Goal: Book appointment/travel/reservation

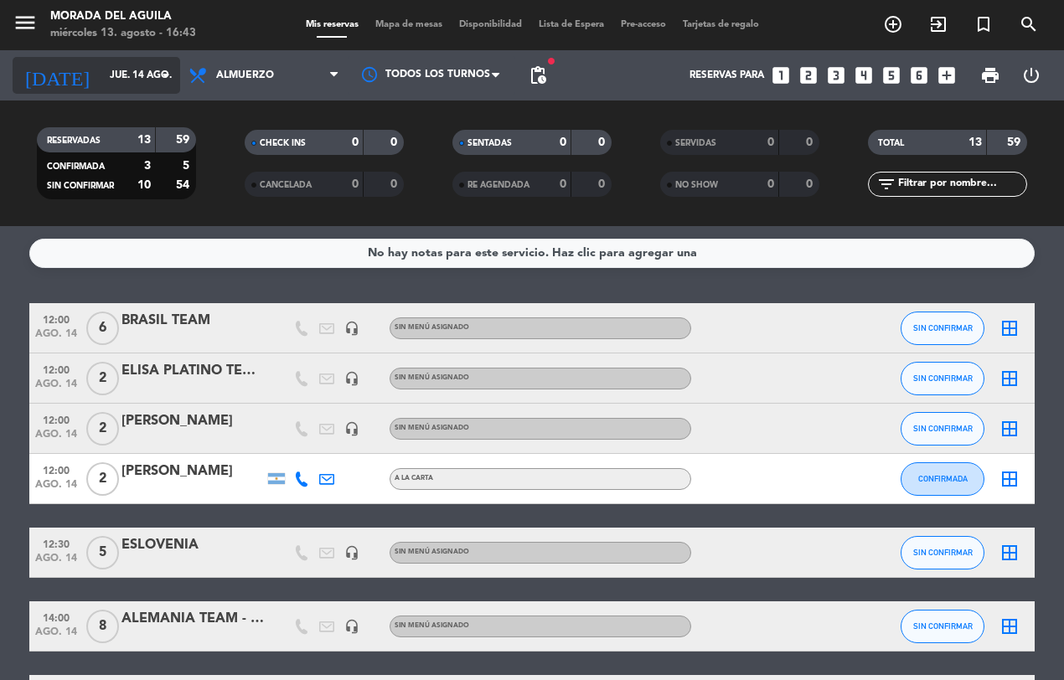
click at [148, 76] on input "jue. 14 ago." at bounding box center [167, 75] width 132 height 28
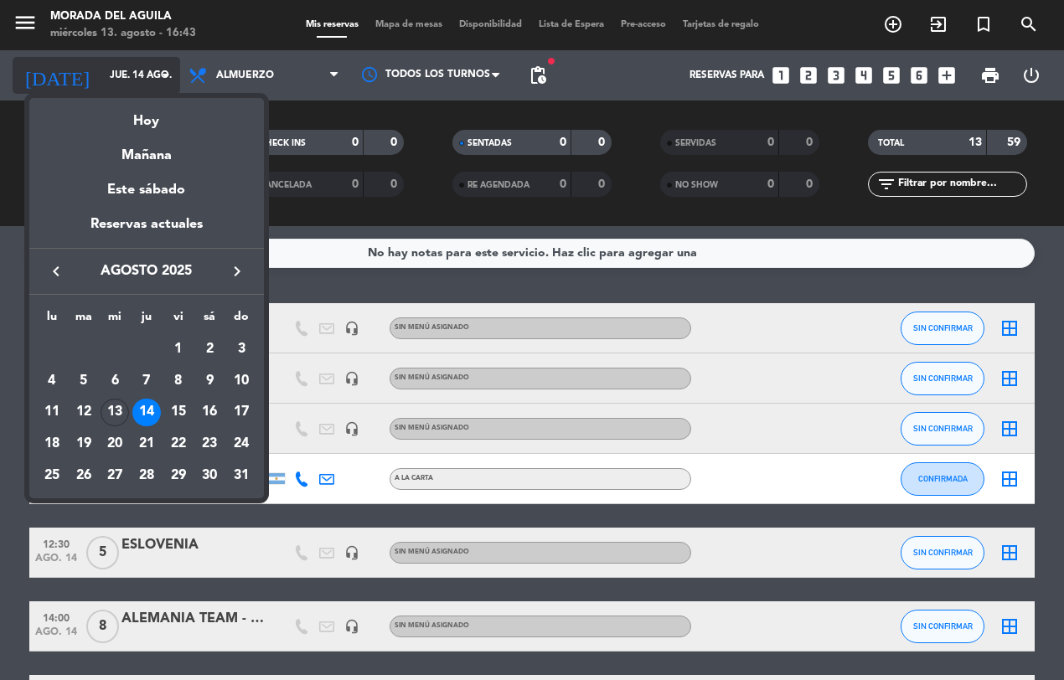
click at [148, 76] on div at bounding box center [532, 340] width 1064 height 680
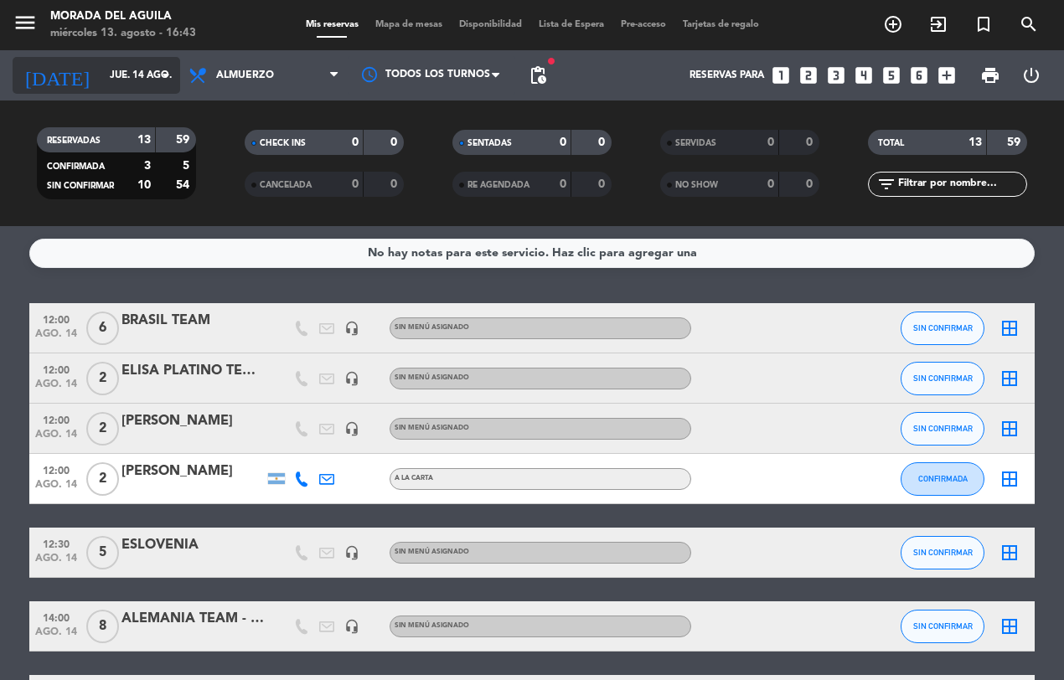
click at [135, 84] on input "jue. 14 ago." at bounding box center [167, 75] width 132 height 28
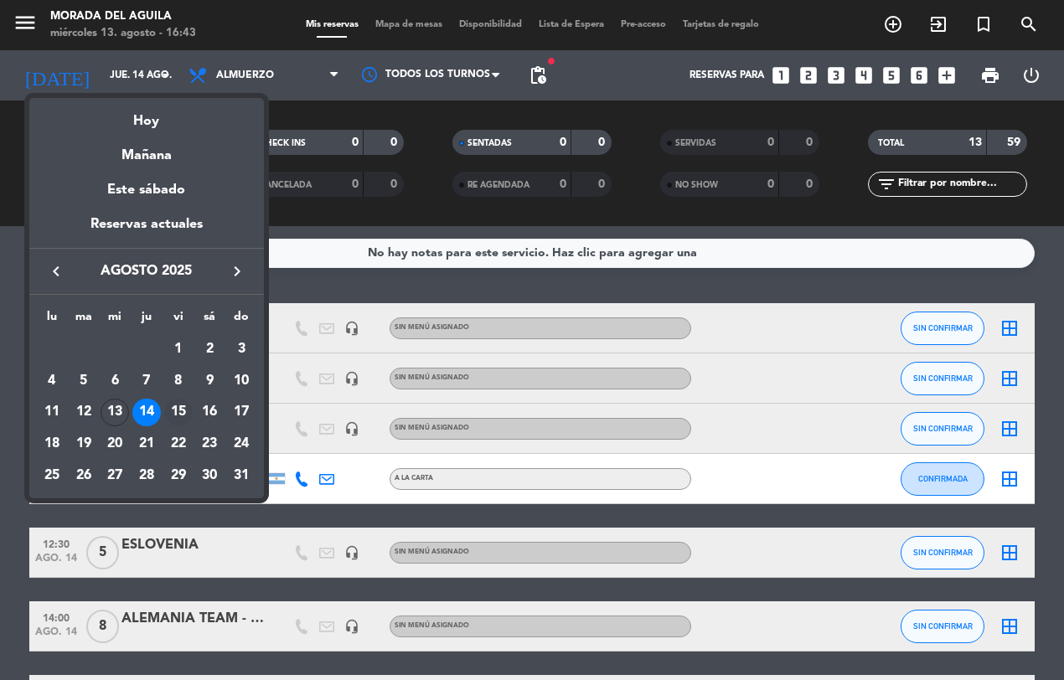
click at [178, 403] on div "15" at bounding box center [178, 413] width 28 height 28
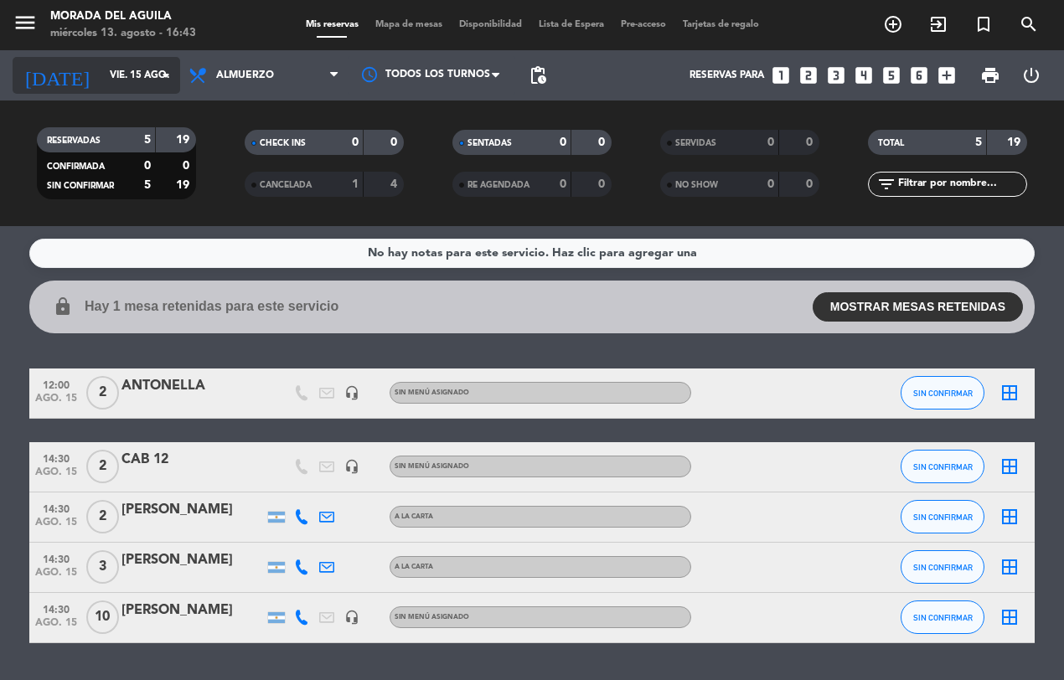
click at [132, 84] on input "vie. 15 ago." at bounding box center [167, 75] width 132 height 28
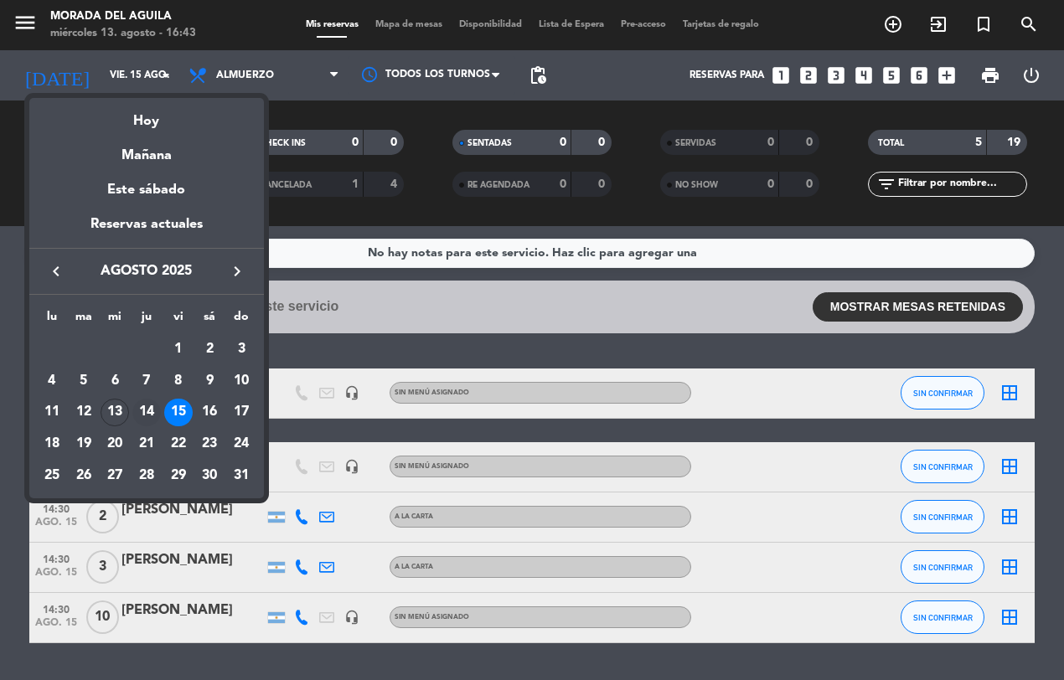
click at [152, 408] on div "14" at bounding box center [146, 413] width 28 height 28
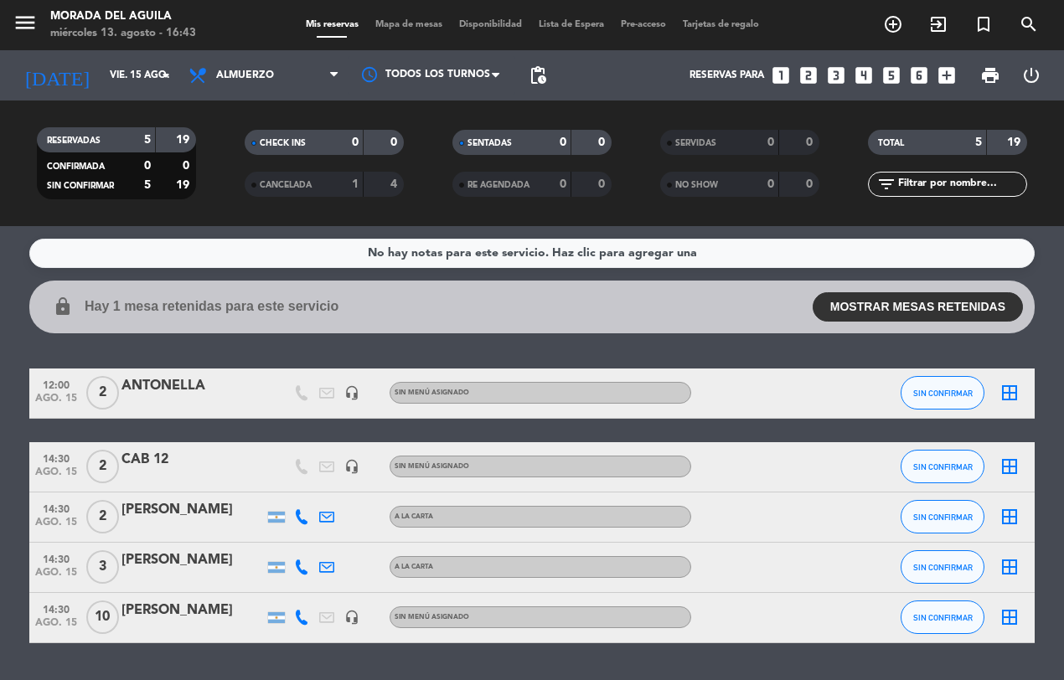
type input "jue. 14 ago."
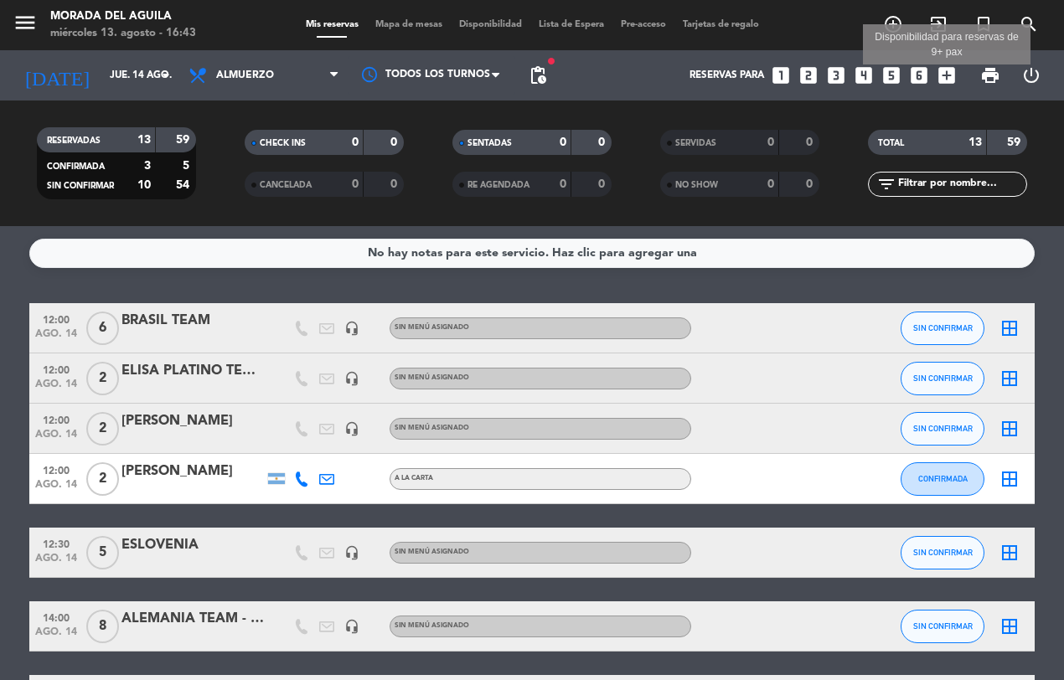
click at [945, 67] on icon "add_box" at bounding box center [947, 76] width 22 height 22
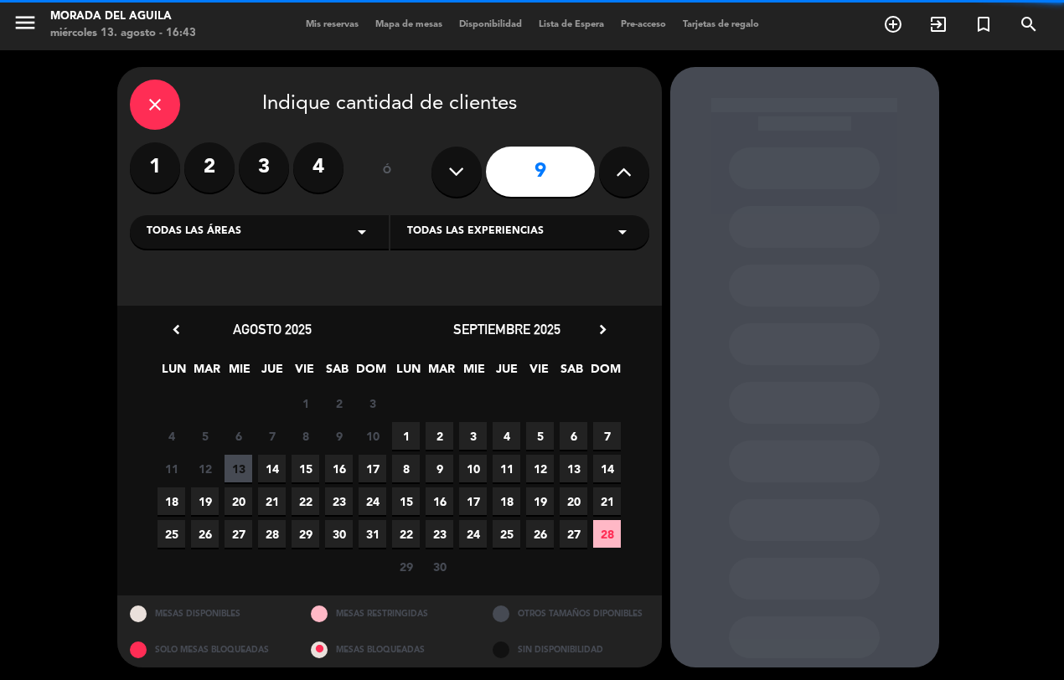
click at [633, 160] on button at bounding box center [624, 172] width 50 height 50
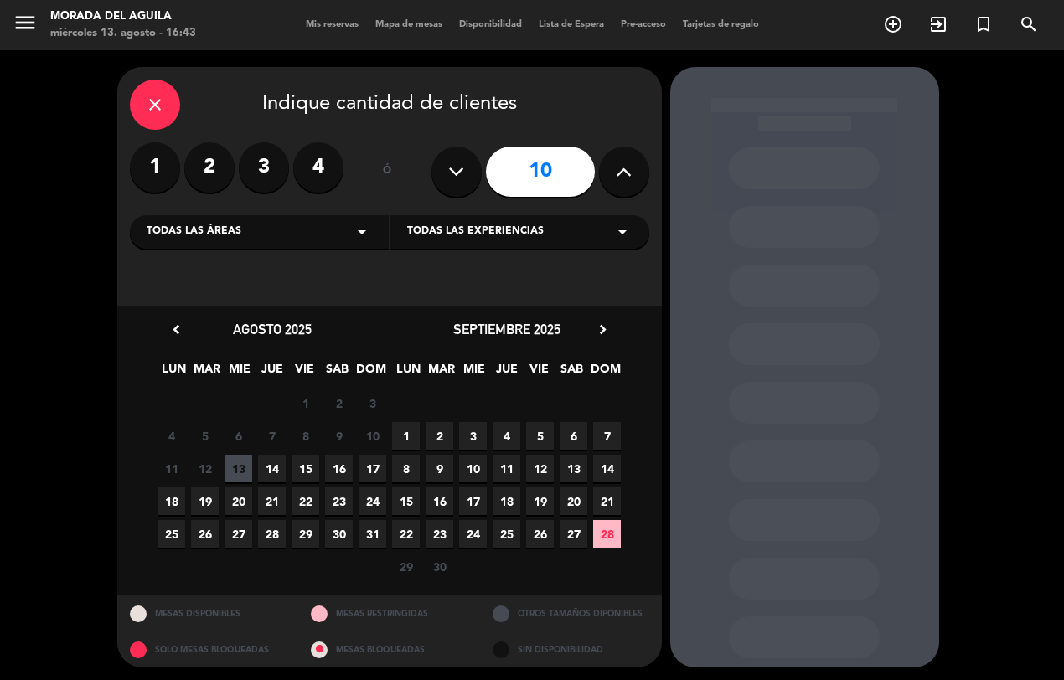
click at [628, 164] on icon at bounding box center [624, 171] width 16 height 25
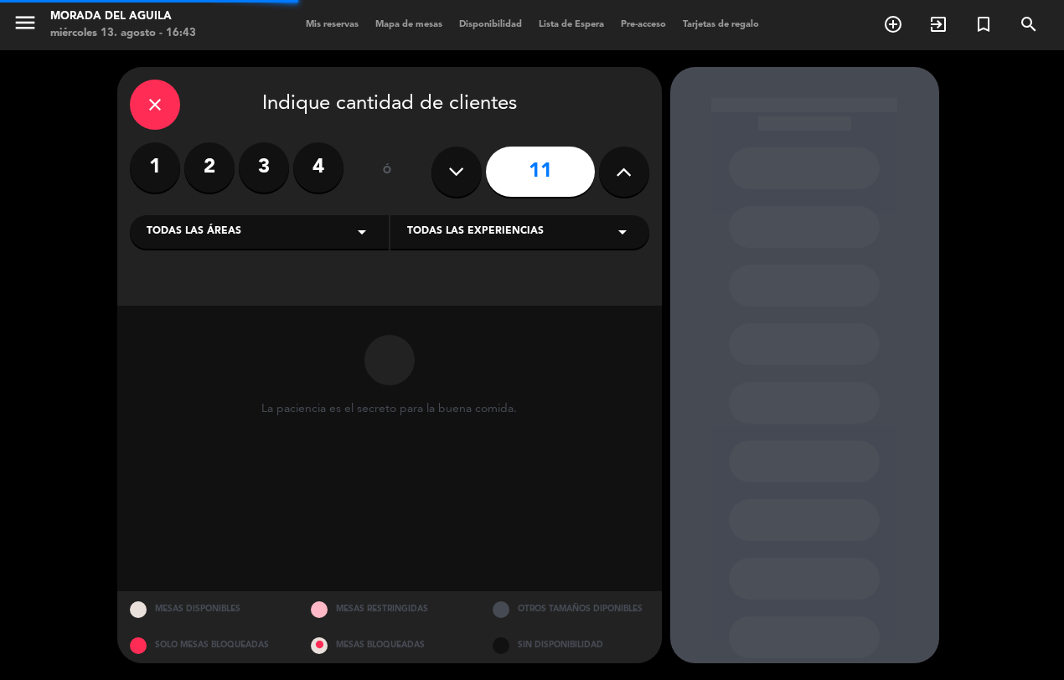
click at [628, 164] on icon at bounding box center [624, 171] width 16 height 25
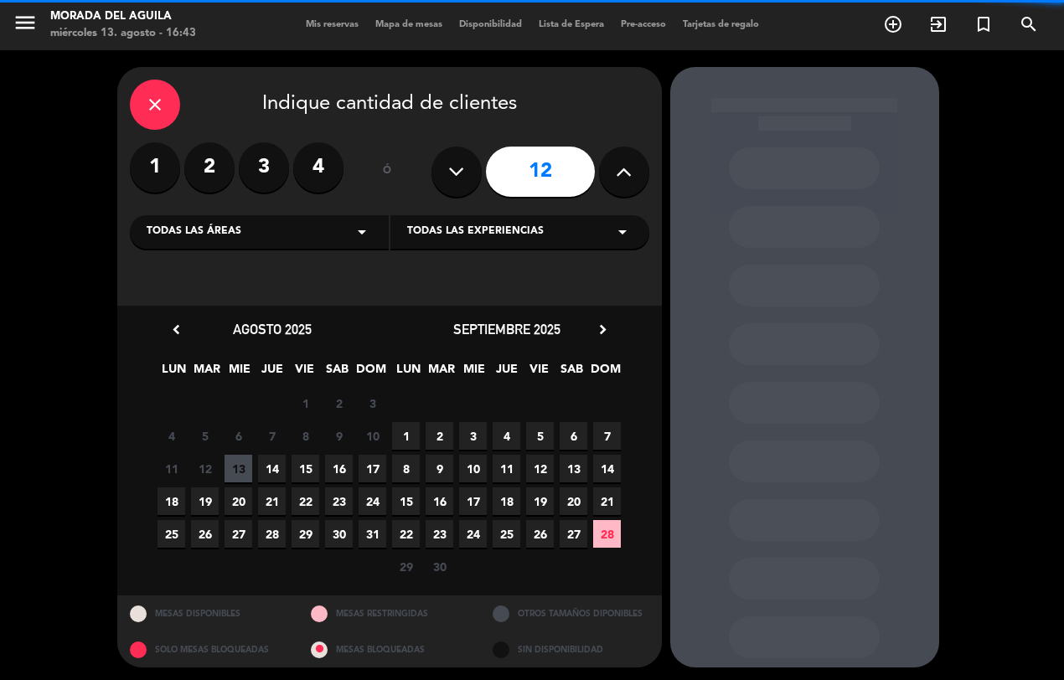
click at [628, 164] on icon at bounding box center [624, 171] width 16 height 25
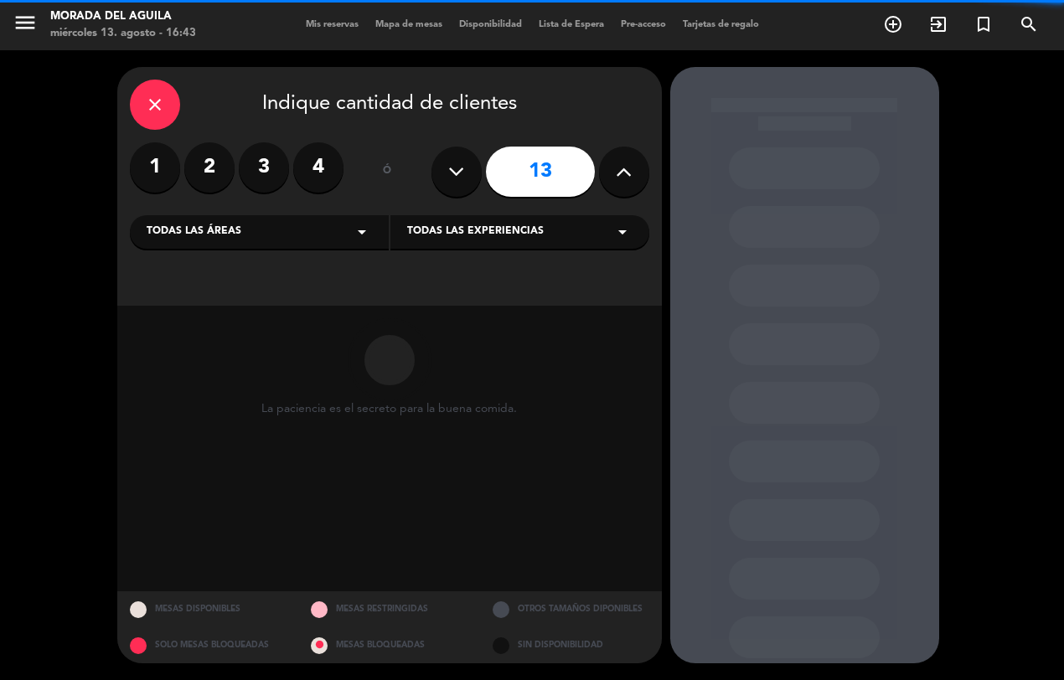
click at [628, 164] on icon at bounding box center [624, 171] width 16 height 25
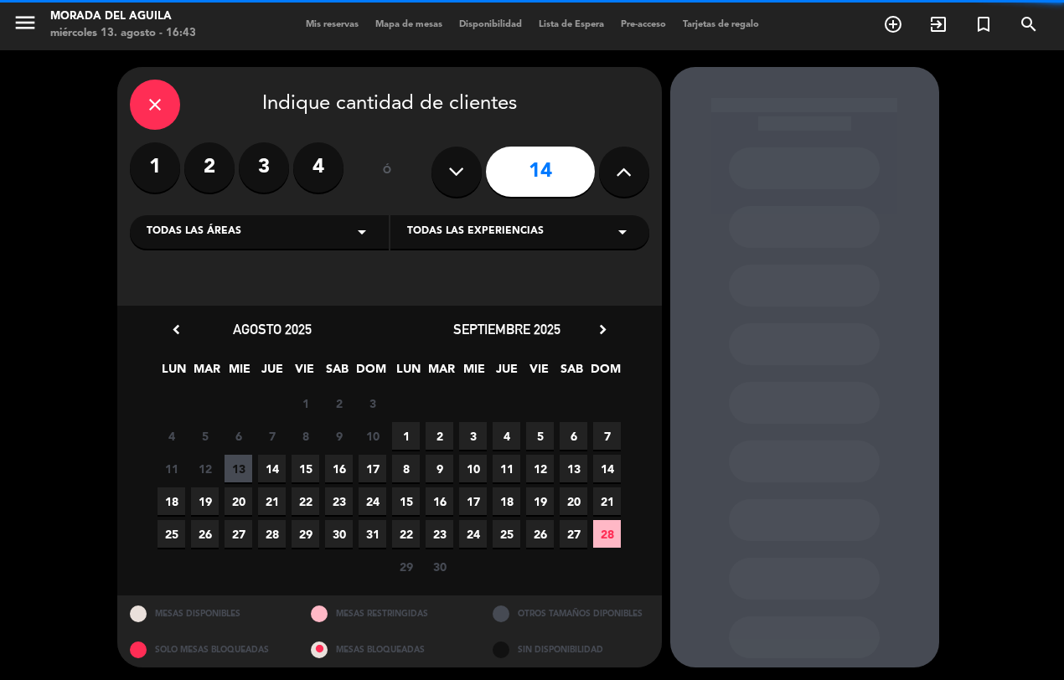
click at [628, 164] on icon at bounding box center [624, 171] width 16 height 25
type input "15"
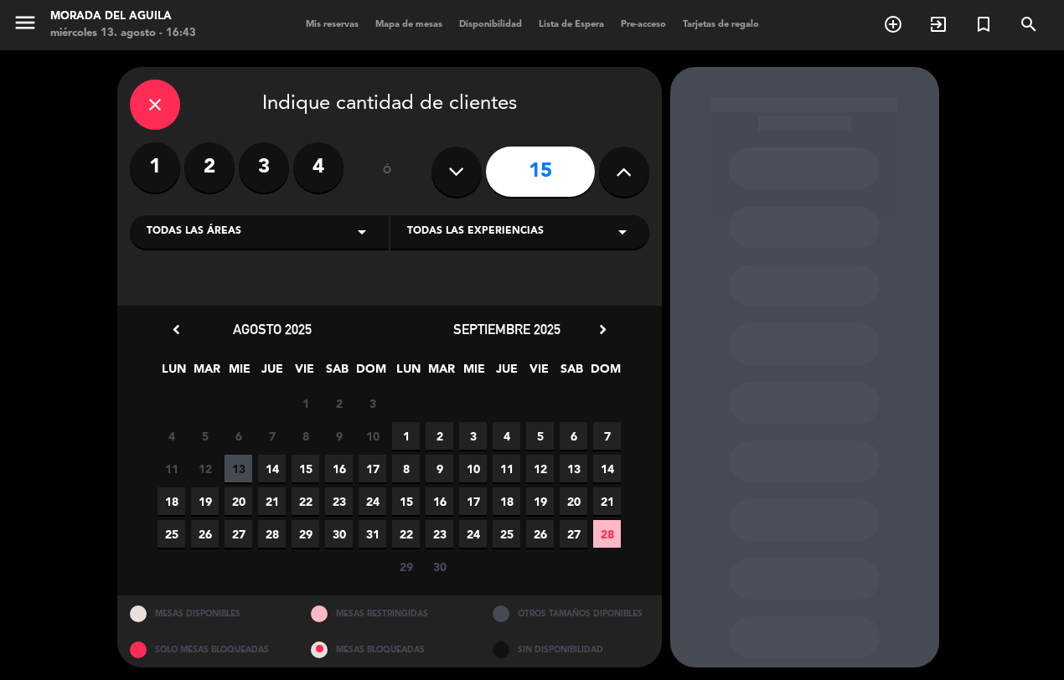
click at [274, 471] on span "14" at bounding box center [272, 469] width 28 height 28
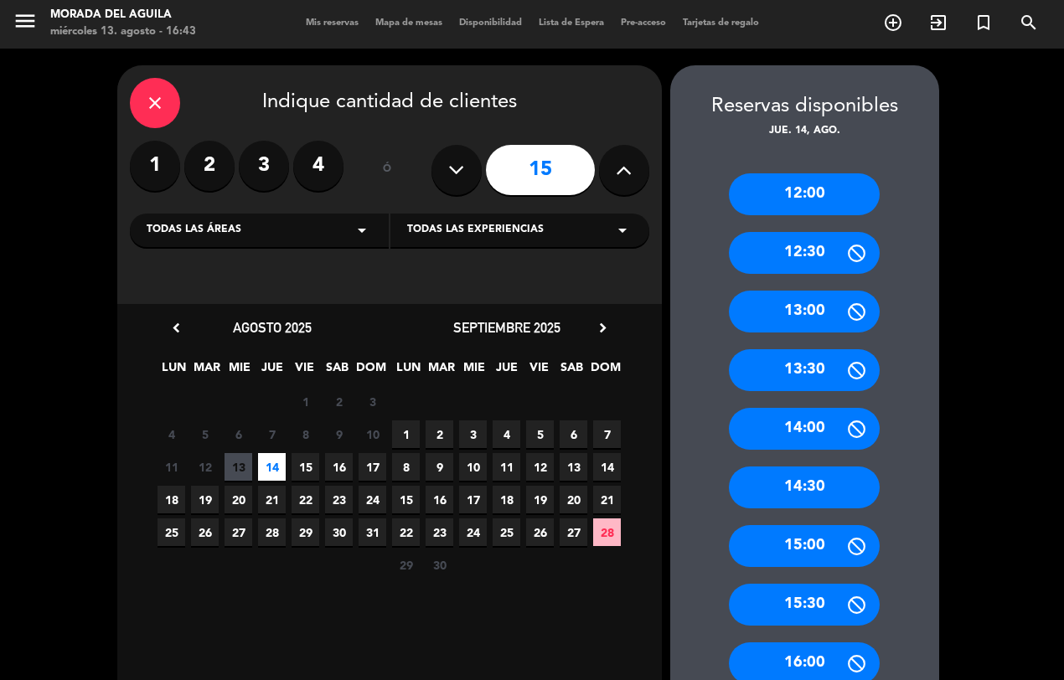
click at [798, 245] on div "12:30" at bounding box center [804, 253] width 151 height 42
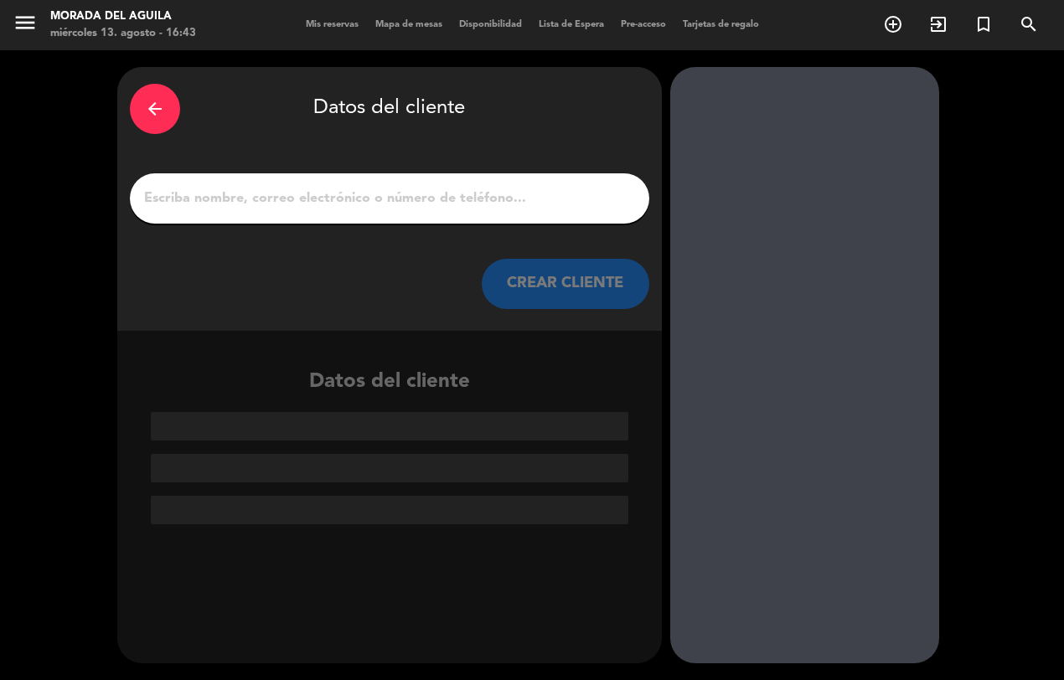
scroll to position [0, 0]
click at [420, 198] on input "1" at bounding box center [389, 198] width 494 height 23
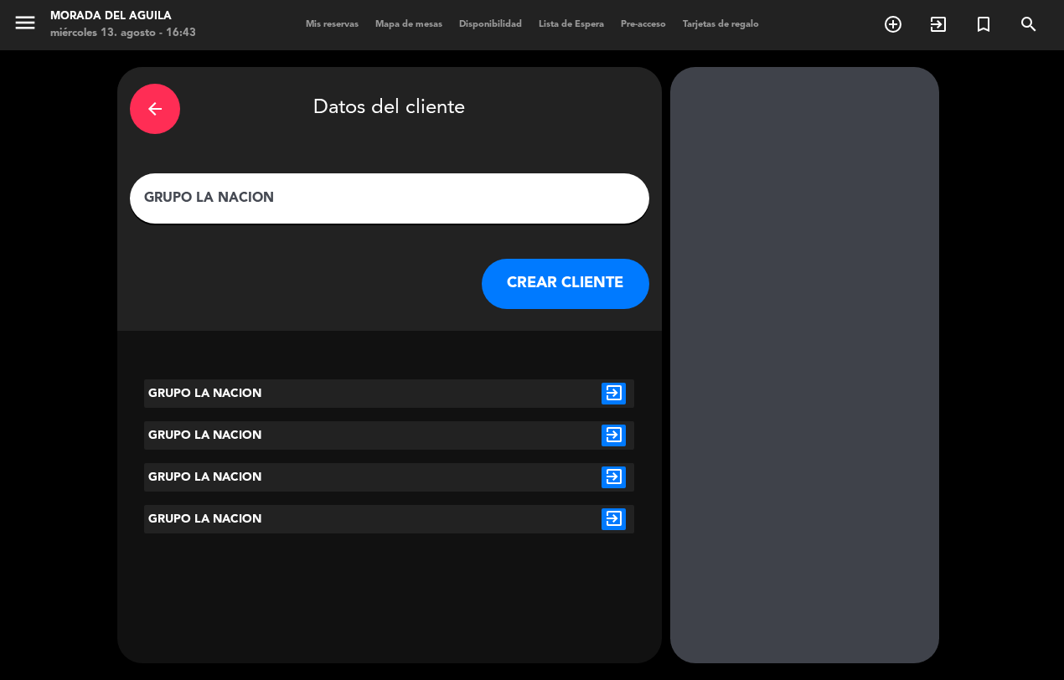
type input "GRUPO LA NACION"
click at [609, 404] on icon "exit_to_app" at bounding box center [613, 394] width 24 height 22
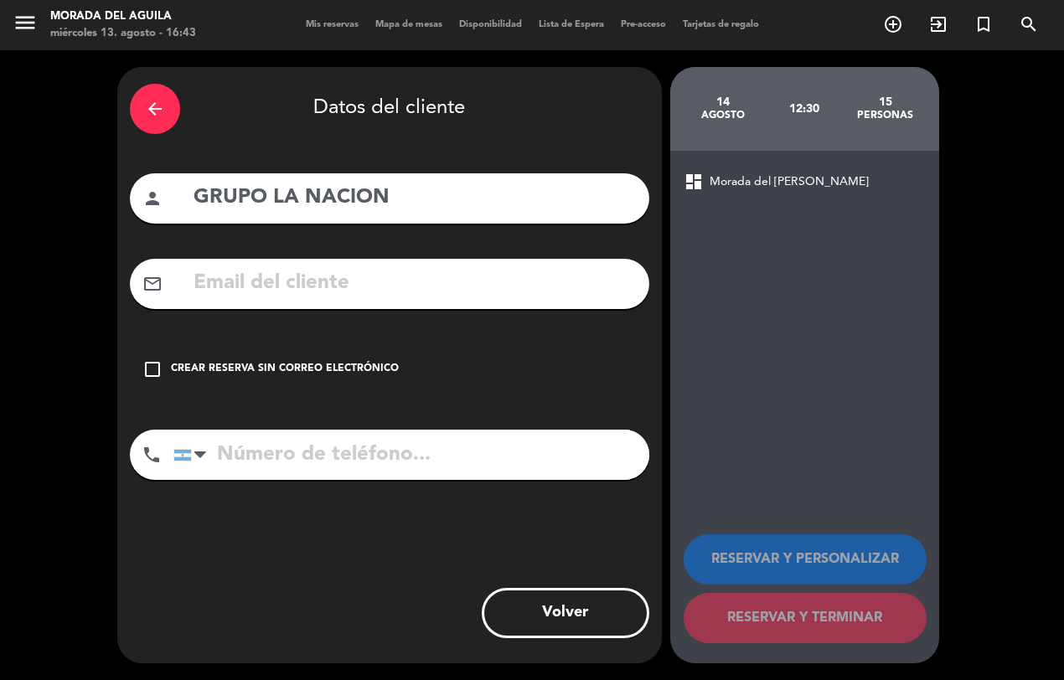
click at [168, 361] on div "check_box_outline_blank Crear reserva sin correo electrónico" at bounding box center [389, 369] width 519 height 50
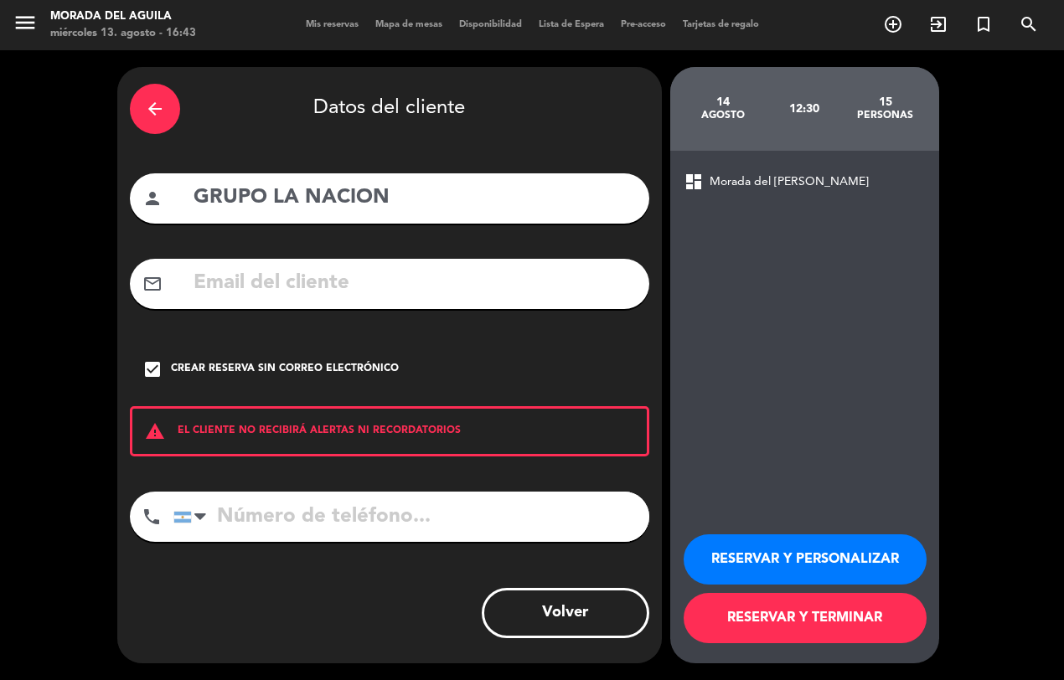
click at [772, 625] on button "RESERVAR Y TERMINAR" at bounding box center [805, 618] width 243 height 50
